Goal: Navigation & Orientation: Go to known website

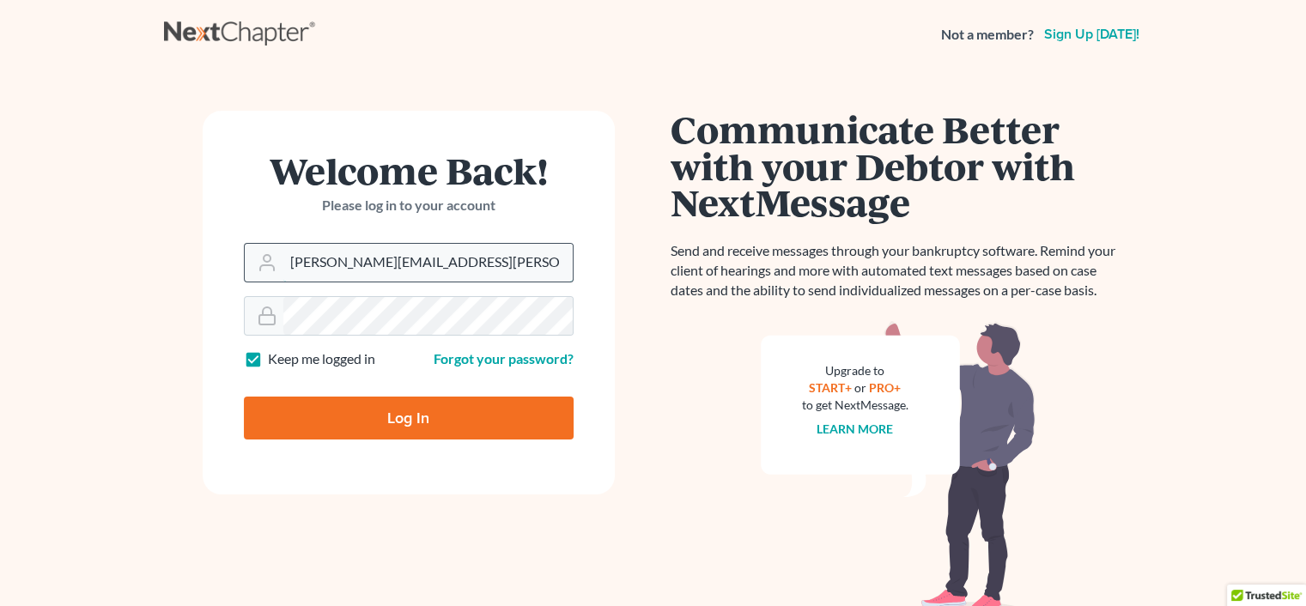
click at [369, 264] on input "[PERSON_NAME][EMAIL_ADDRESS][PERSON_NAME][DOMAIN_NAME]" at bounding box center [427, 263] width 289 height 38
type input "[PERSON_NAME][EMAIL_ADDRESS][DOMAIN_NAME]"
click at [405, 412] on input "Log In" at bounding box center [409, 418] width 330 height 43
type input "Thinking..."
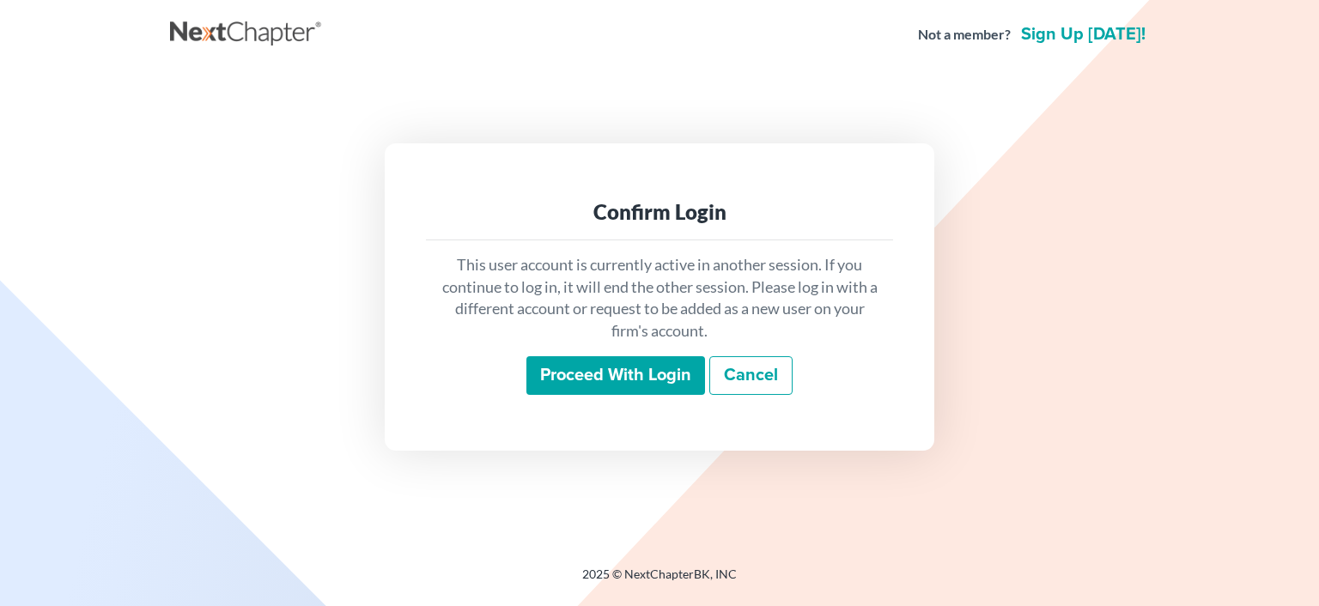
click at [626, 366] on input "Proceed with login" at bounding box center [615, 375] width 179 height 39
